Goal: Navigation & Orientation: Find specific page/section

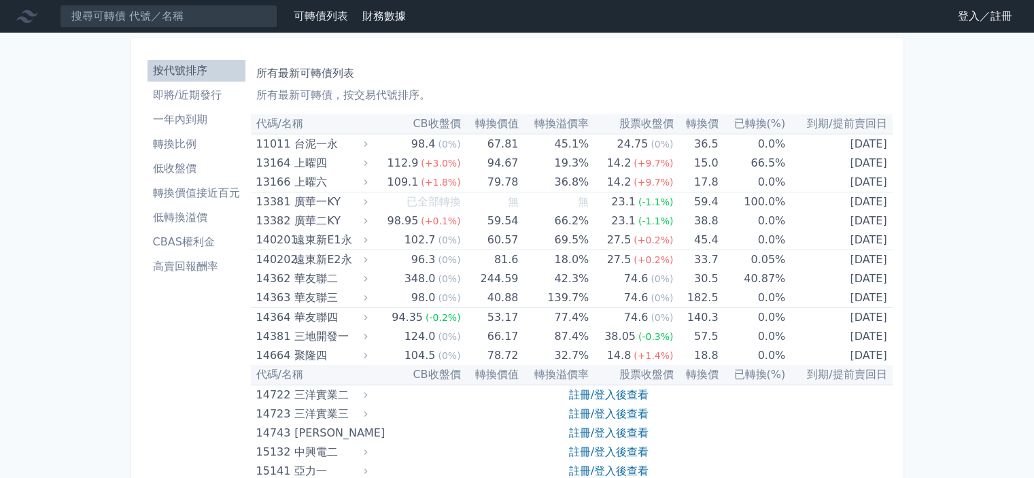
click at [1006, 24] on link "登入／註冊" at bounding box center [985, 16] width 76 height 22
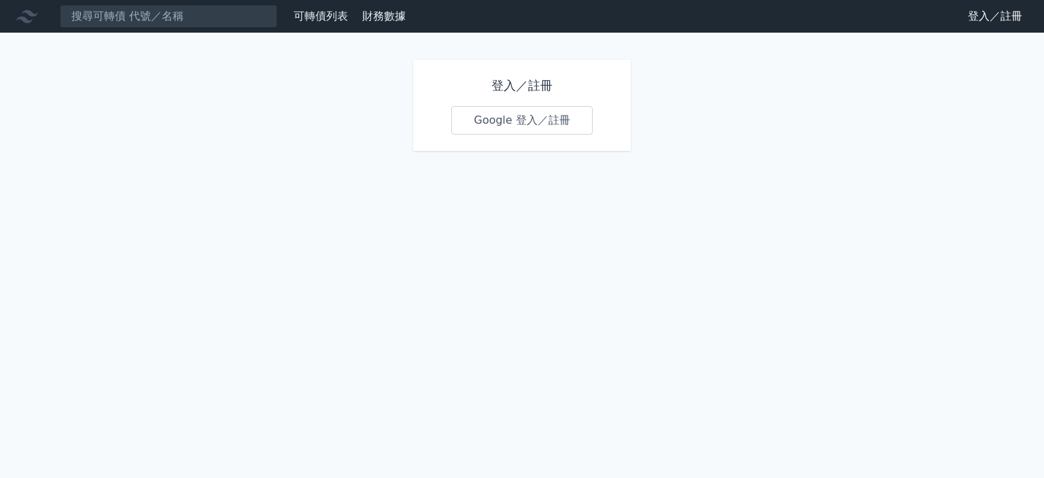
click at [515, 119] on link "Google 登入／註冊" at bounding box center [521, 120] width 141 height 29
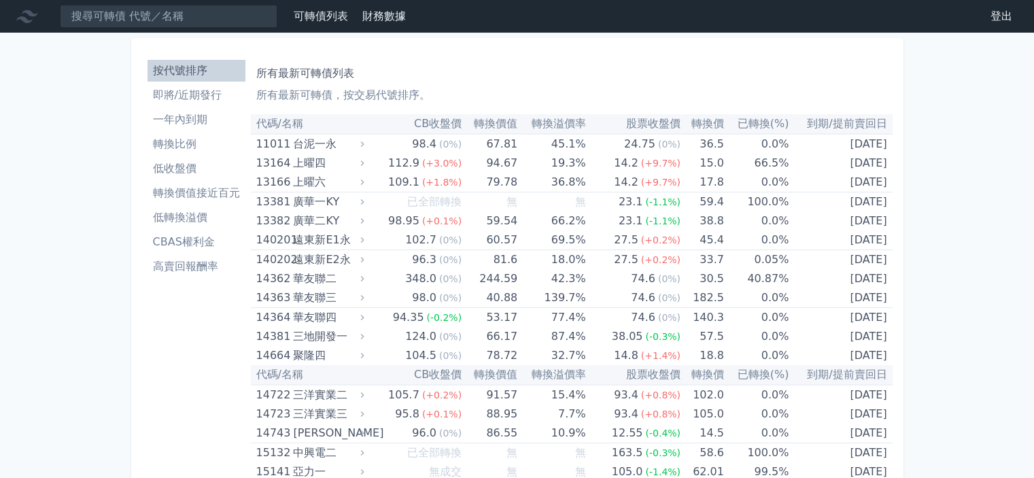
click at [182, 99] on li "即將/近期發行" at bounding box center [197, 95] width 98 height 16
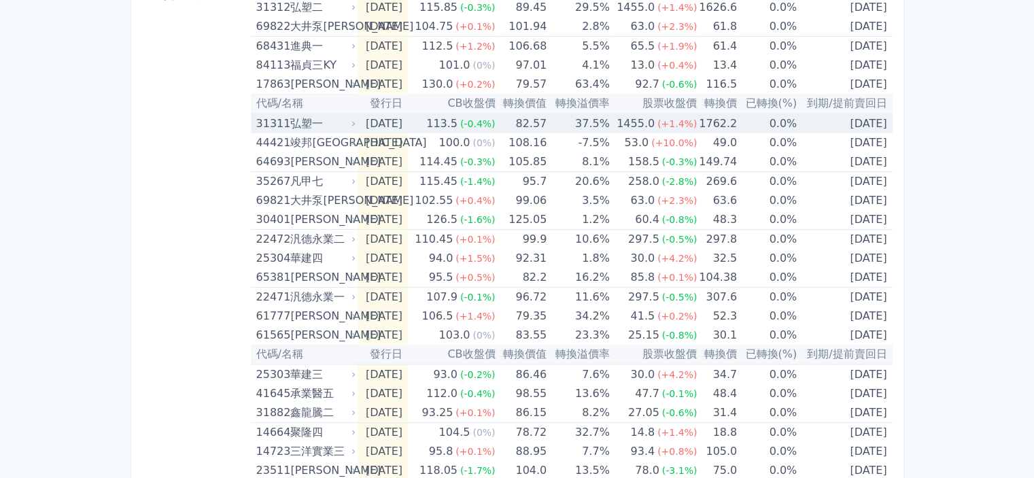
scroll to position [272, 0]
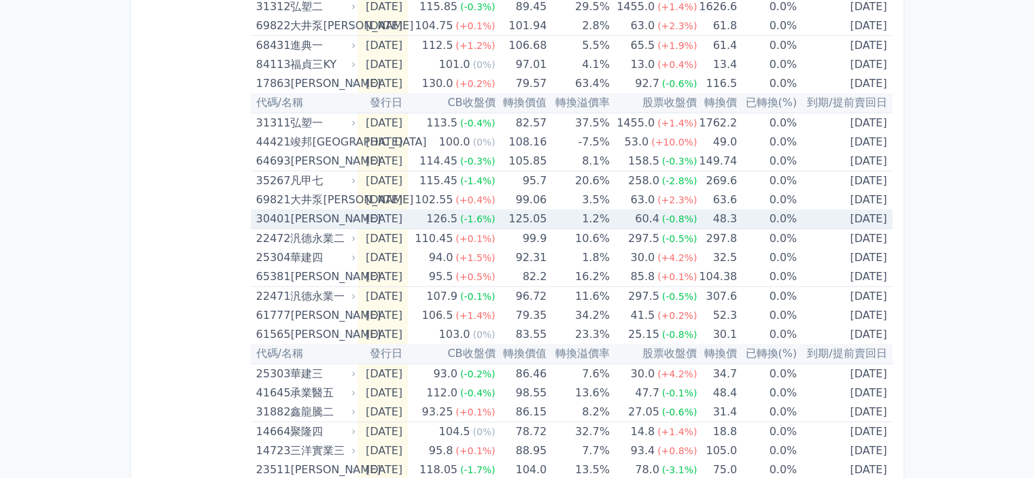
click at [496, 222] on span "(-1.6%)" at bounding box center [477, 219] width 35 height 11
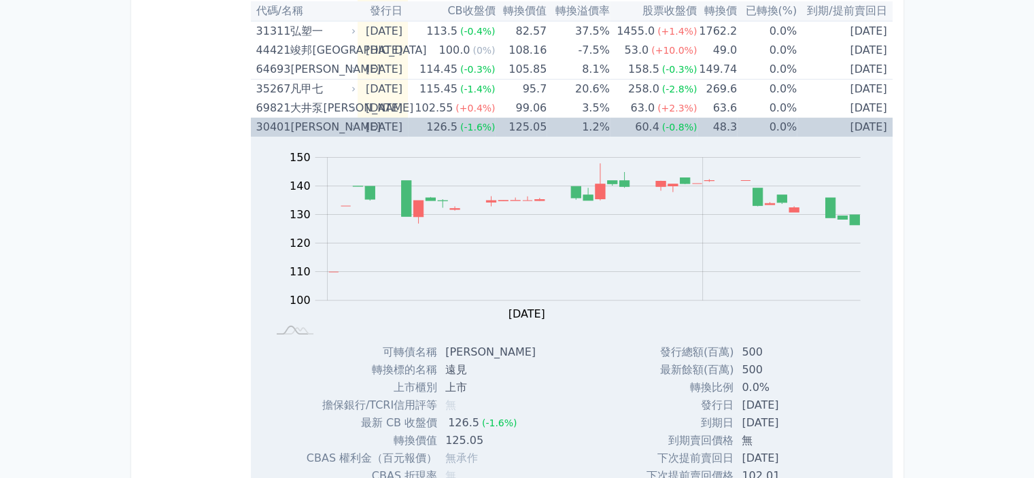
scroll to position [340, 0]
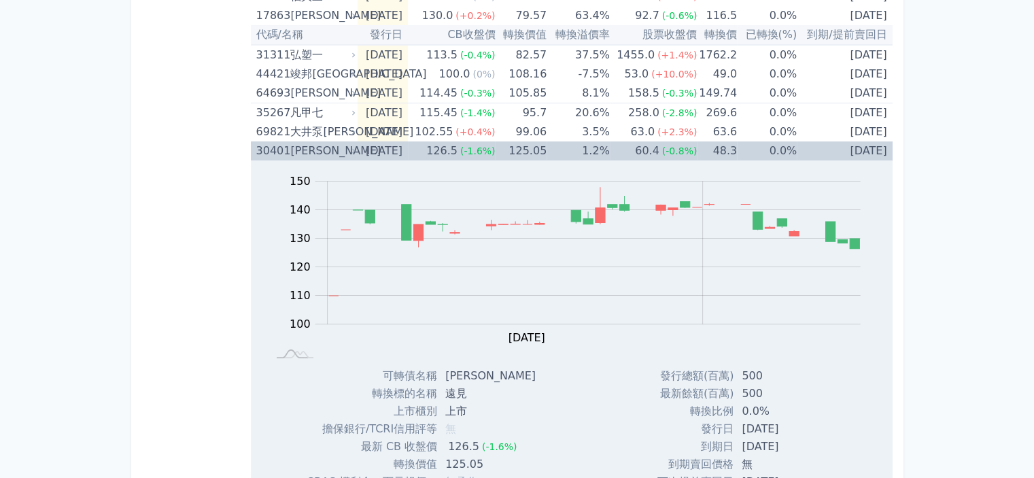
click at [460, 146] on div "126.5" at bounding box center [442, 150] width 37 height 19
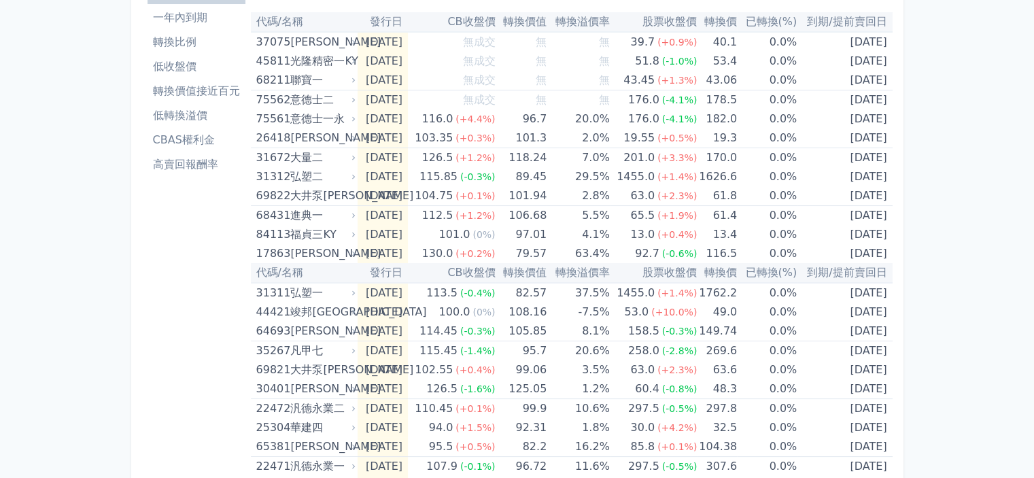
scroll to position [29, 0]
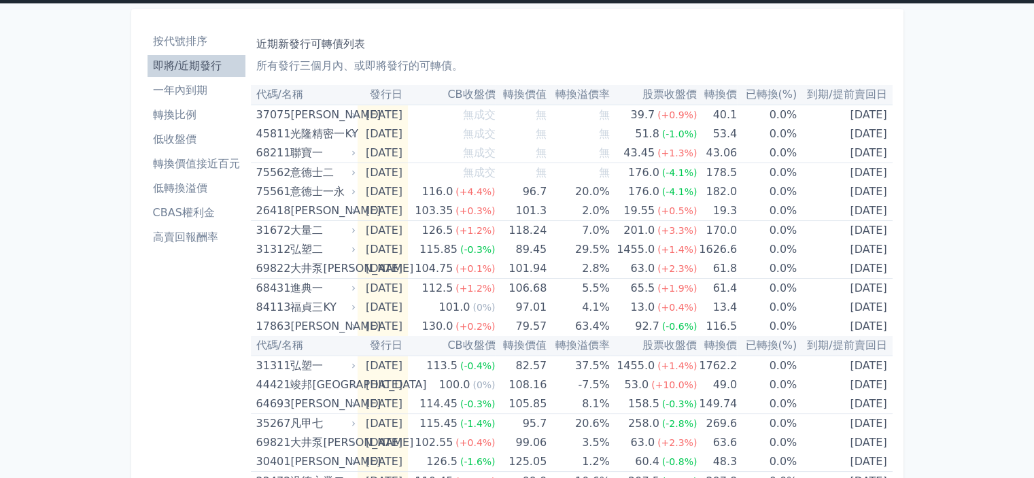
click at [169, 182] on li "低轉換溢價" at bounding box center [197, 188] width 98 height 16
